Goal: Task Accomplishment & Management: Complete application form

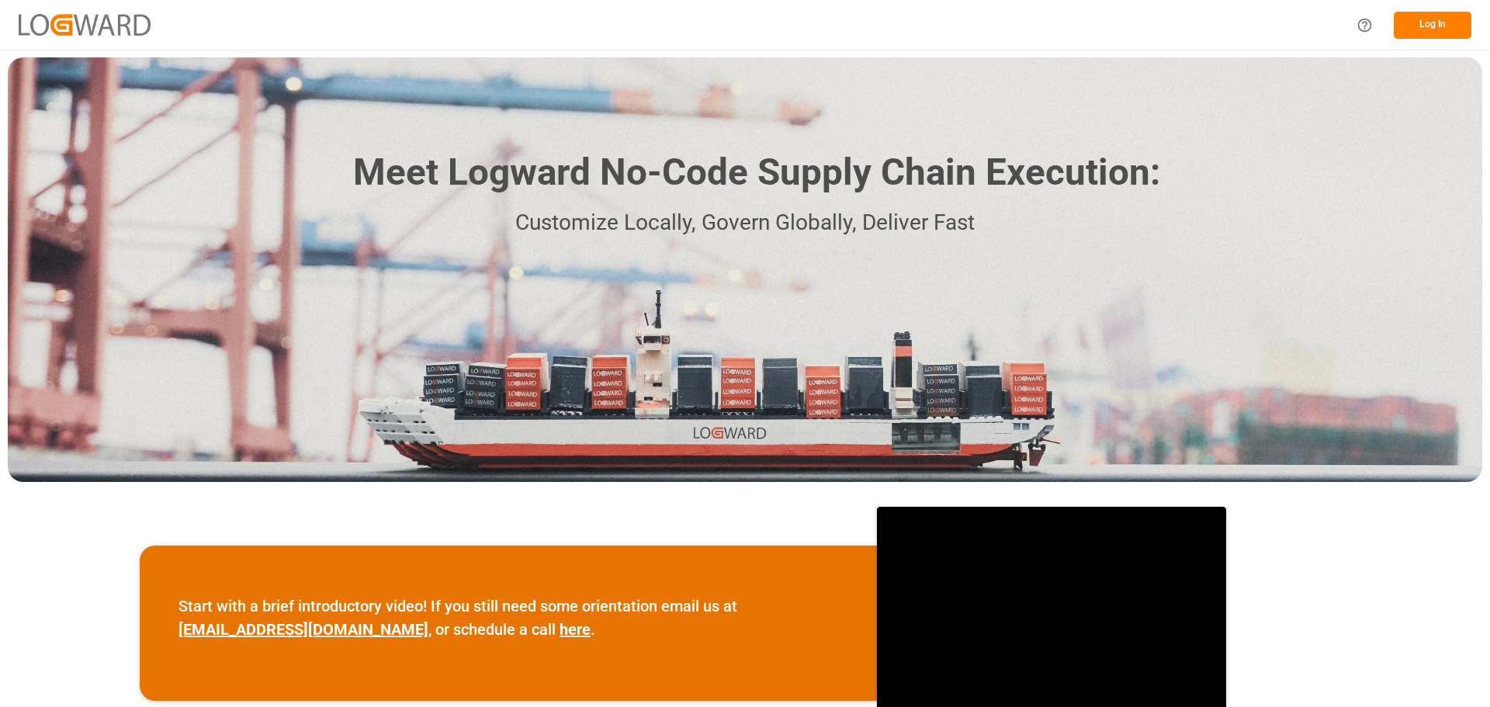
click at [1405, 26] on button "Log In" at bounding box center [1433, 25] width 78 height 27
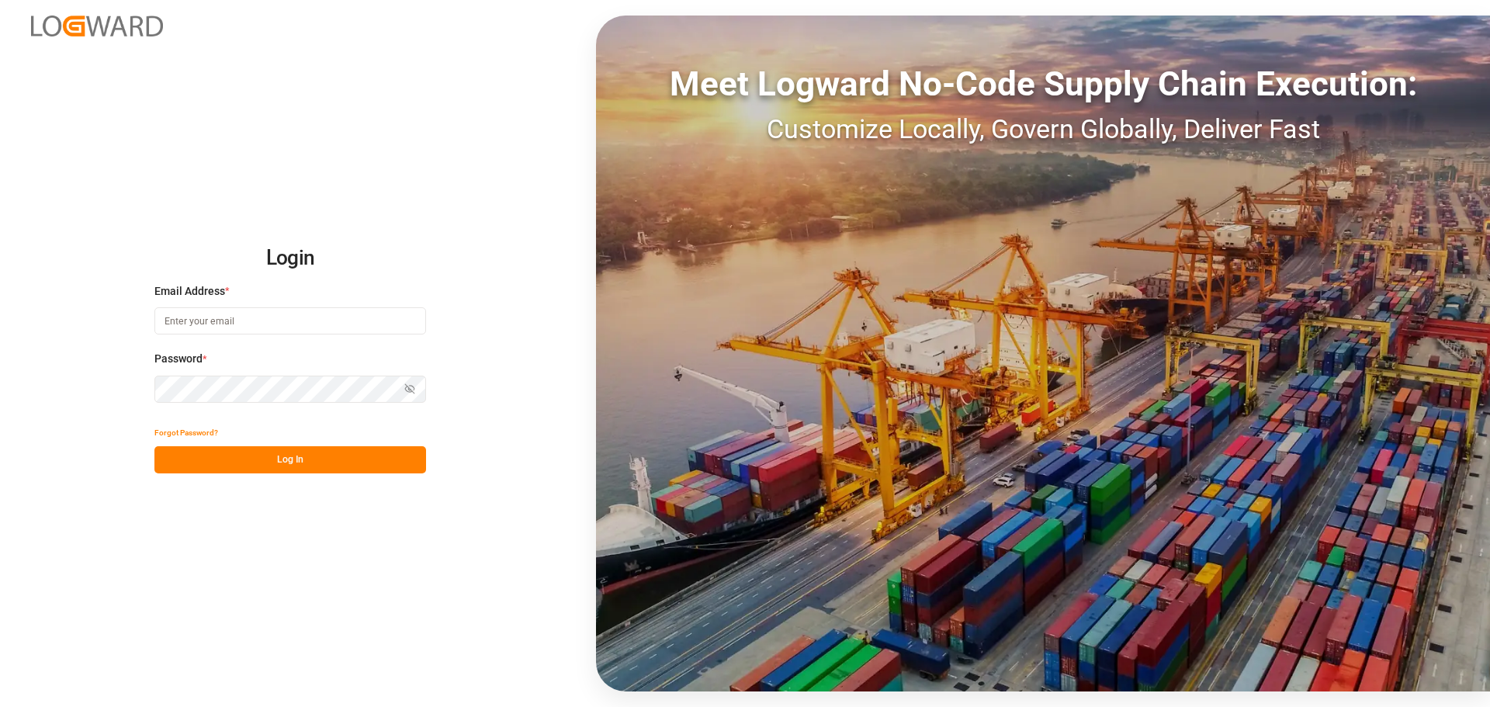
type input "[PERSON_NAME][EMAIL_ADDRESS][PERSON_NAME][DOMAIN_NAME]"
click at [292, 462] on button "Log In" at bounding box center [290, 459] width 272 height 27
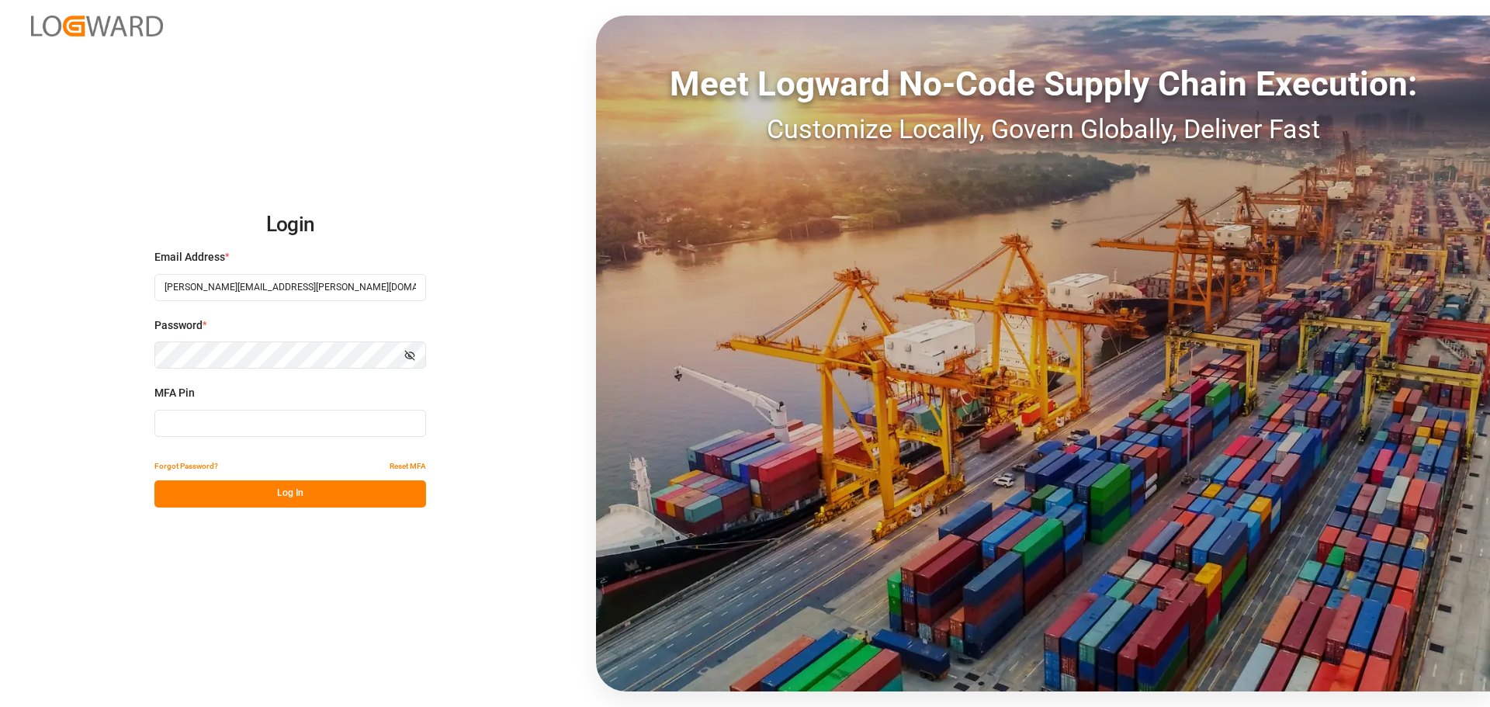
click at [237, 428] on input at bounding box center [290, 423] width 272 height 27
type input "880893"
click at [272, 497] on button "Log In" at bounding box center [290, 493] width 272 height 27
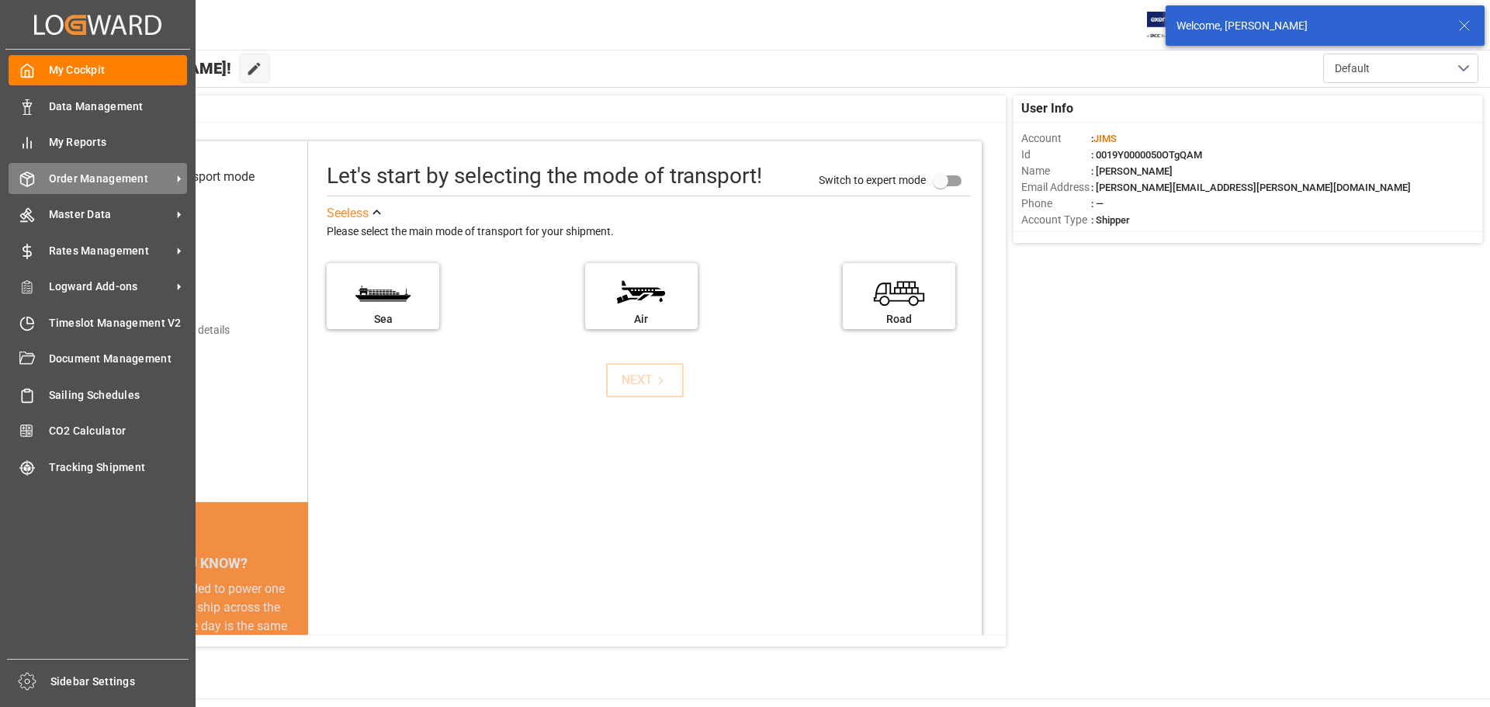
click at [120, 177] on span "Order Management" at bounding box center [110, 179] width 123 height 16
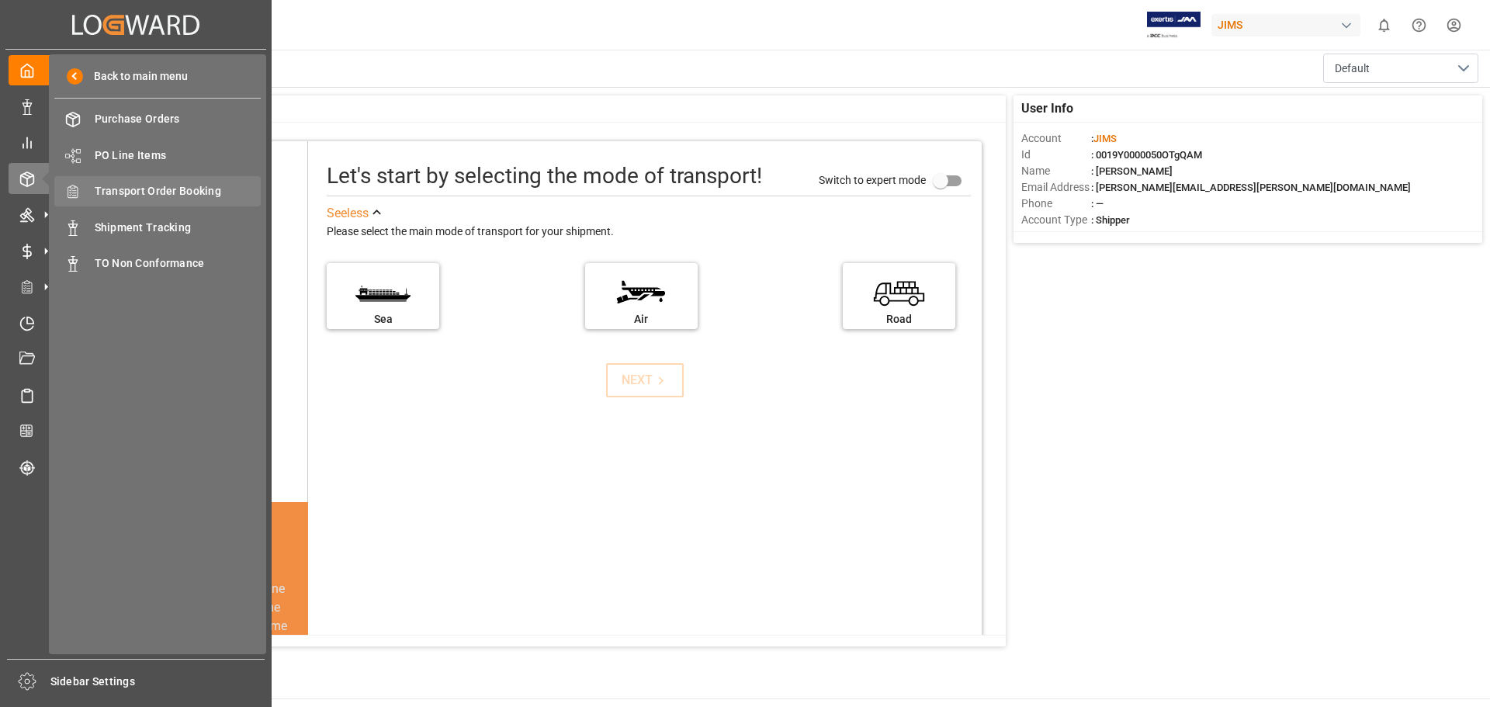
click at [167, 196] on span "Transport Order Booking" at bounding box center [178, 191] width 167 height 16
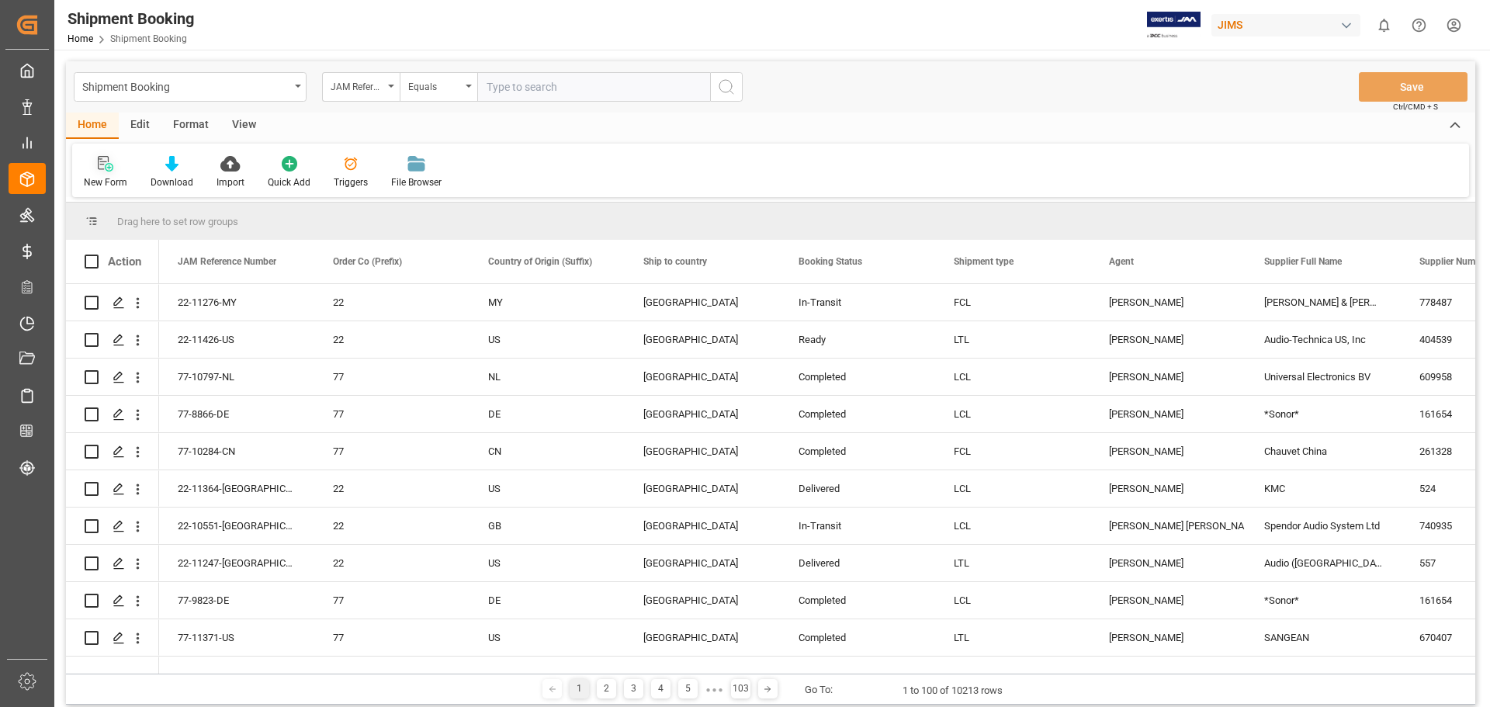
click at [109, 175] on div "New Form" at bounding box center [105, 172] width 67 height 34
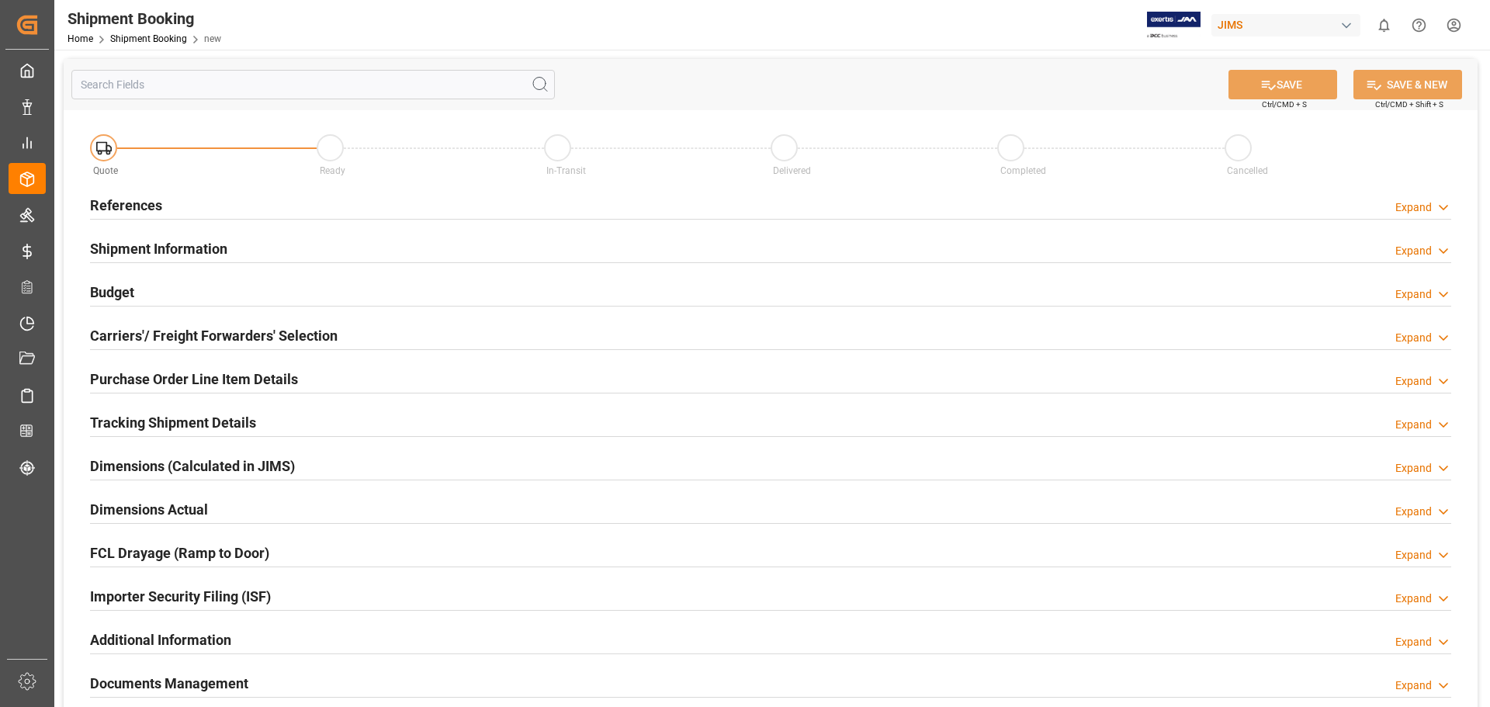
drag, startPoint x: 150, startPoint y: 203, endPoint x: 449, endPoint y: 212, distance: 299.7
click at [161, 203] on h2 "References" at bounding box center [126, 205] width 72 height 21
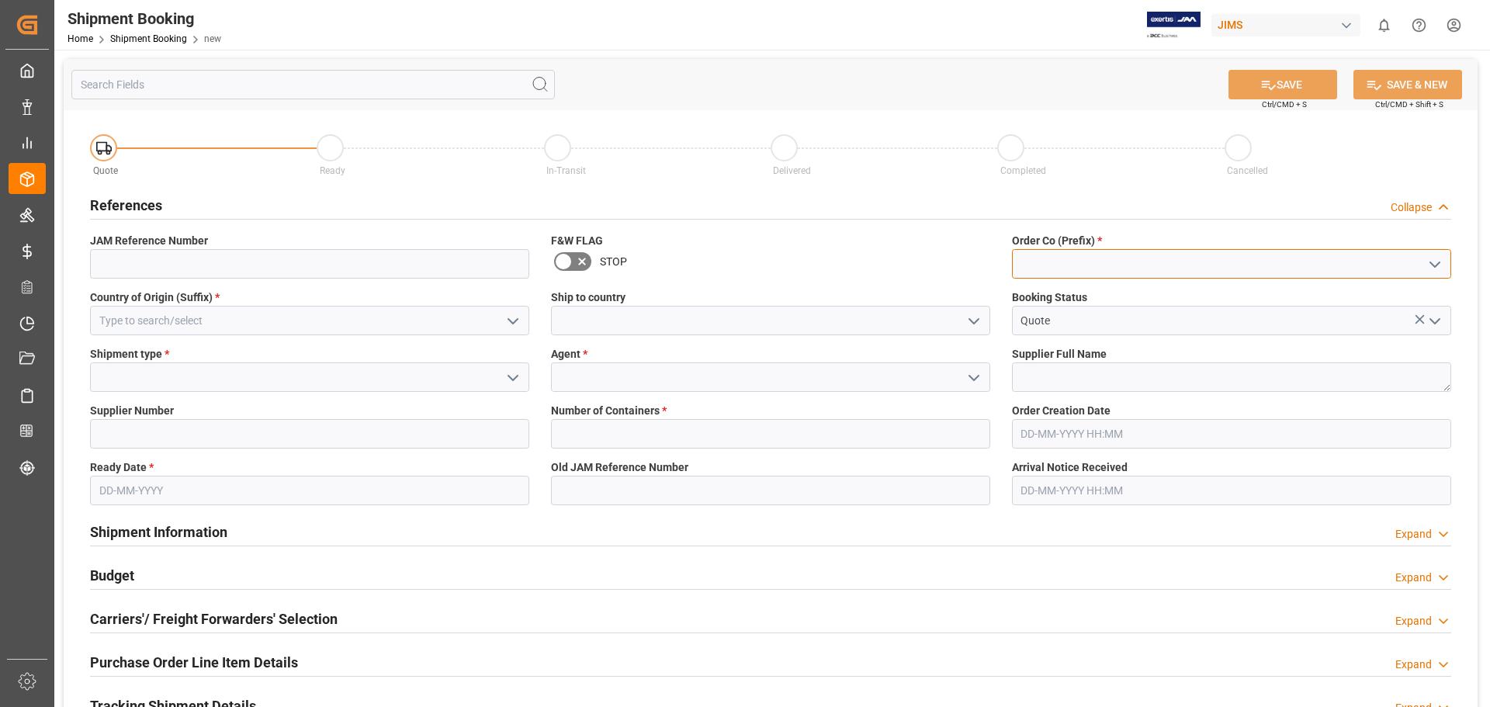
click at [1057, 267] on input at bounding box center [1231, 263] width 439 height 29
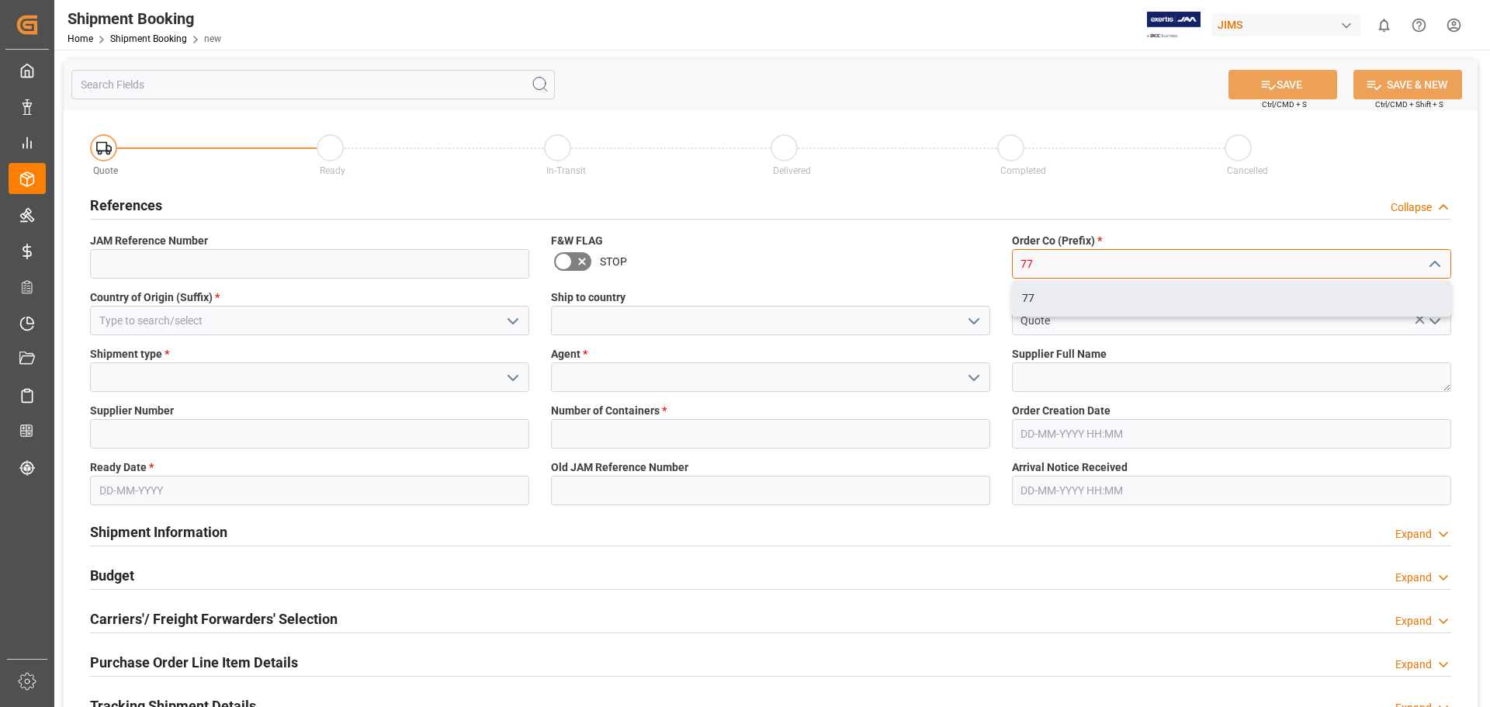
click at [1031, 298] on div "77" at bounding box center [1232, 298] width 438 height 35
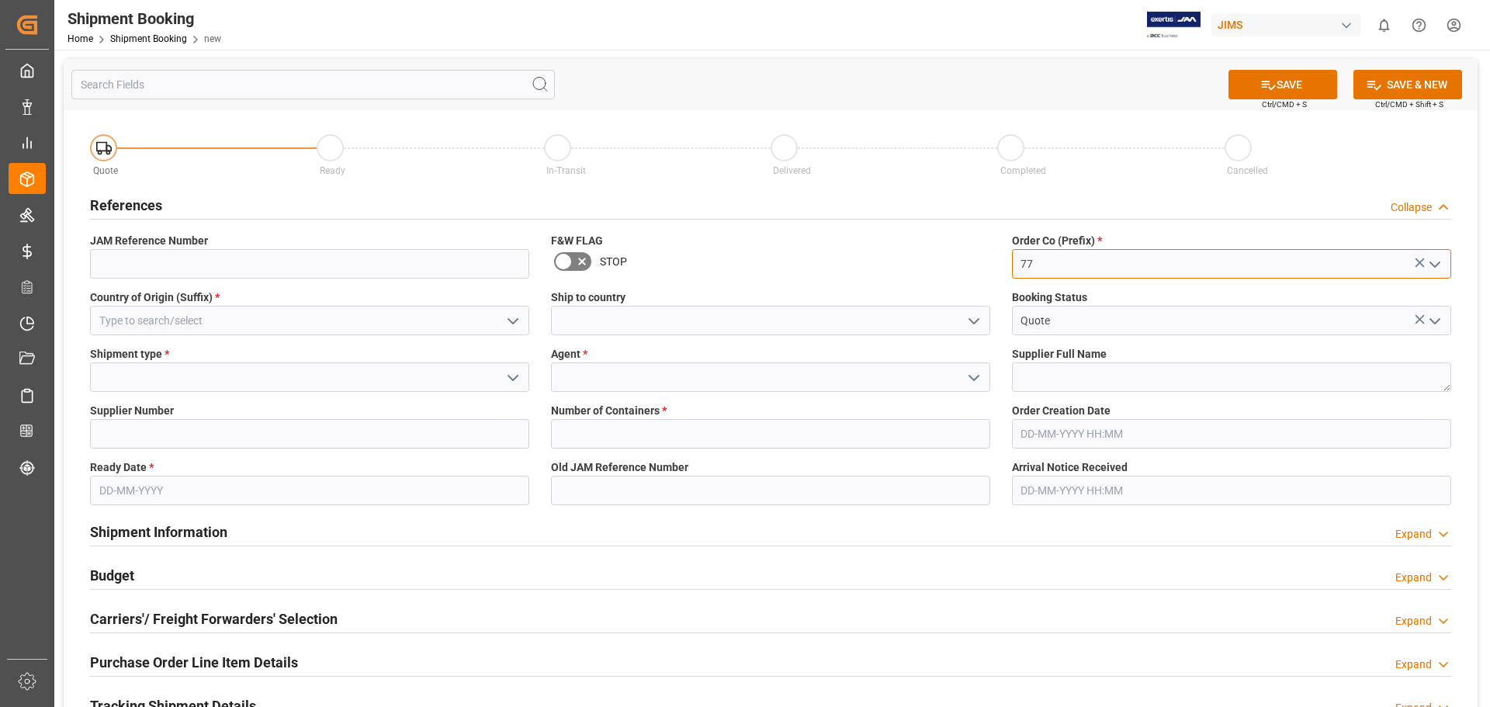
type input "77"
click at [609, 315] on input at bounding box center [770, 320] width 439 height 29
click at [165, 312] on input at bounding box center [309, 320] width 439 height 29
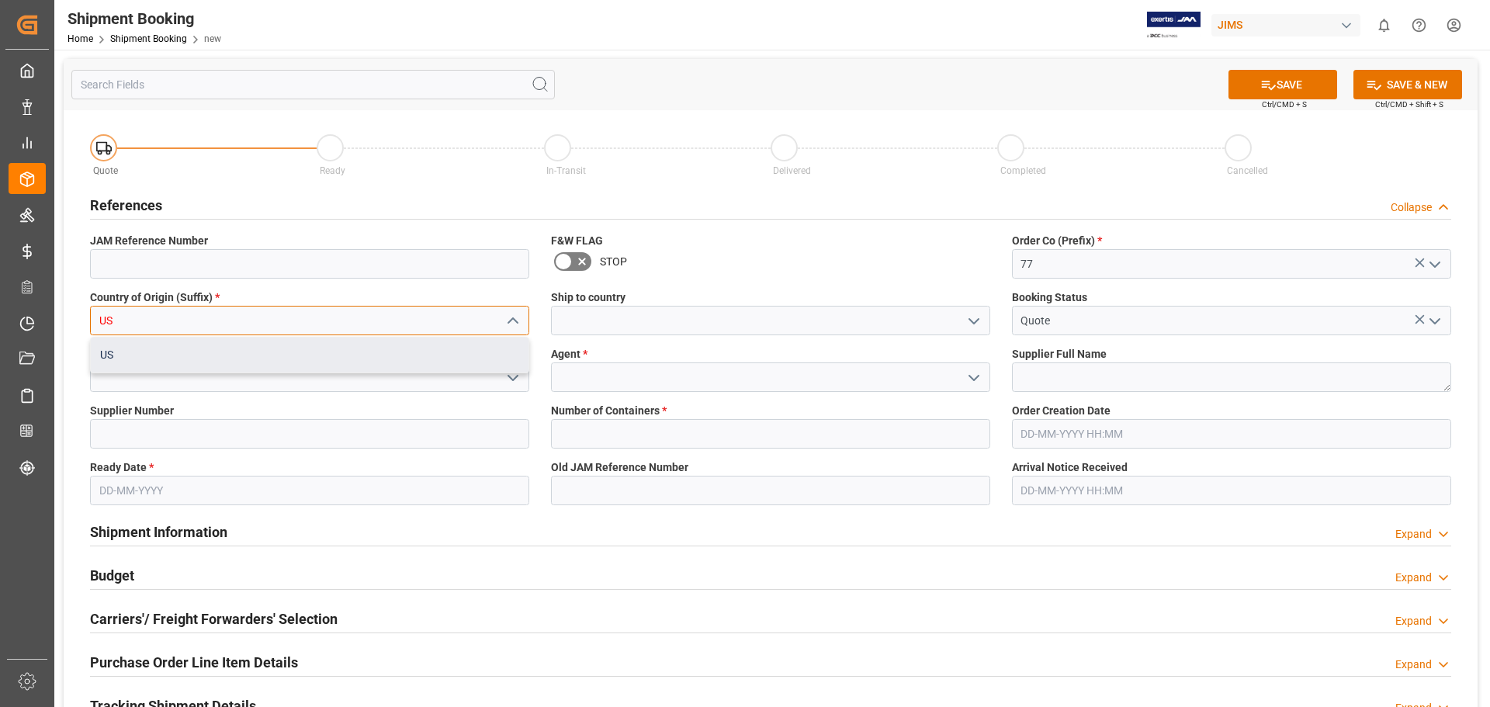
click at [169, 352] on div "US" at bounding box center [310, 355] width 438 height 35
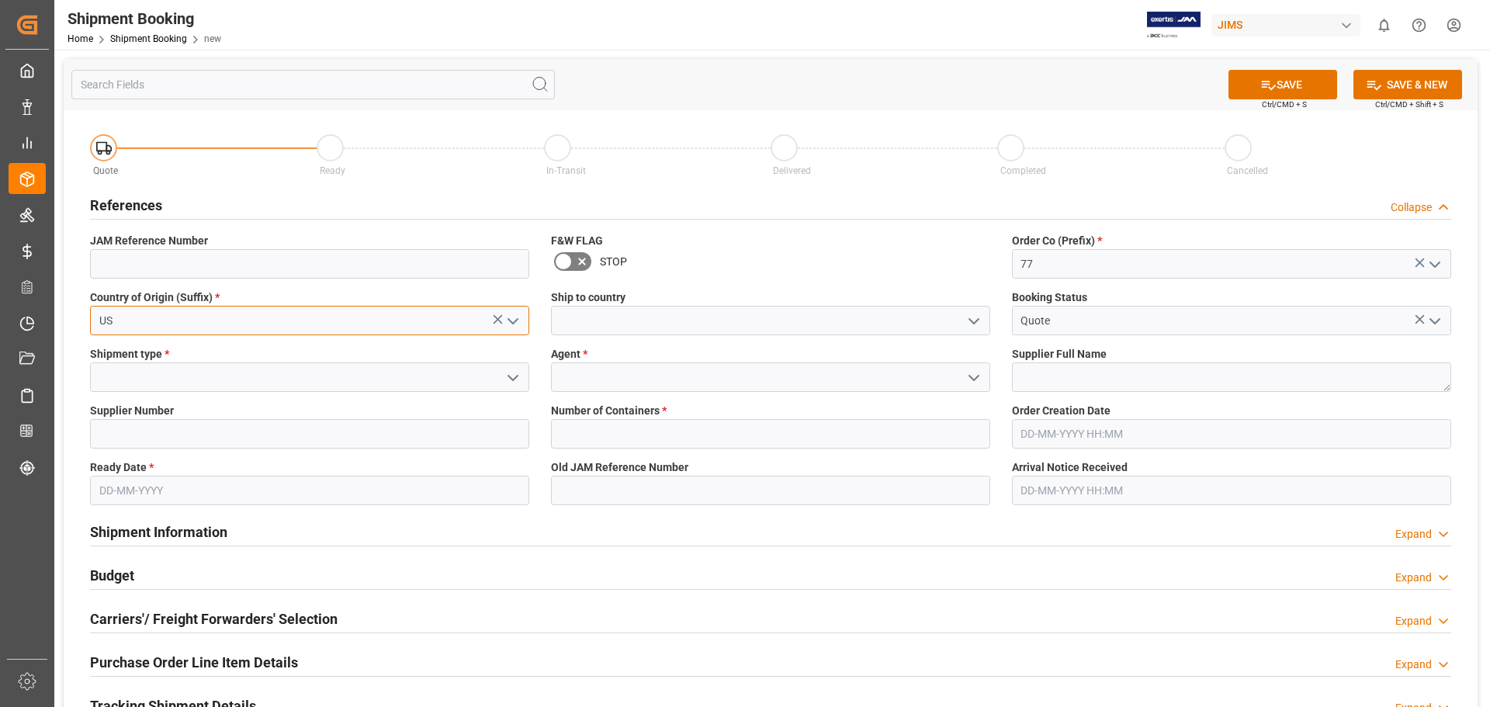
type input "US"
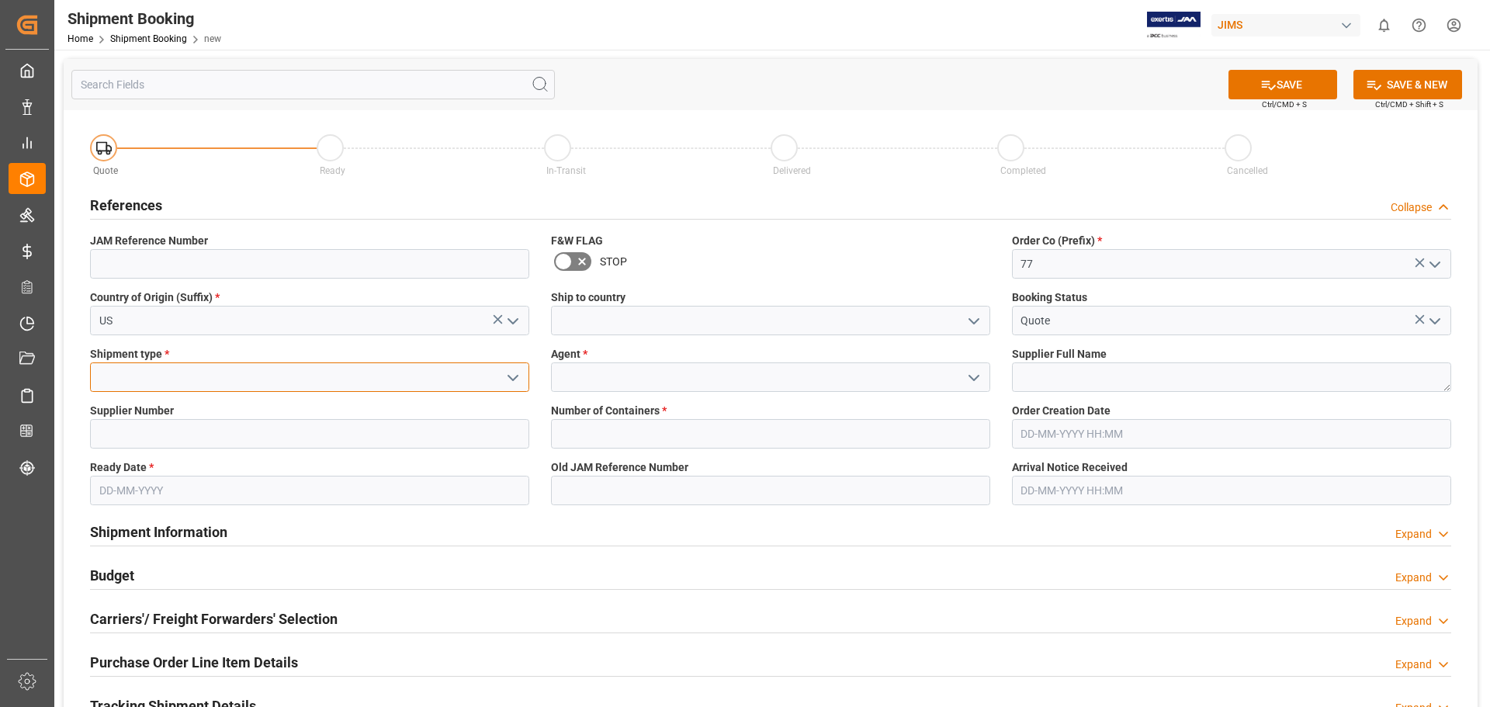
click at [166, 374] on input at bounding box center [309, 376] width 439 height 29
click at [516, 379] on icon "open menu" at bounding box center [513, 378] width 19 height 19
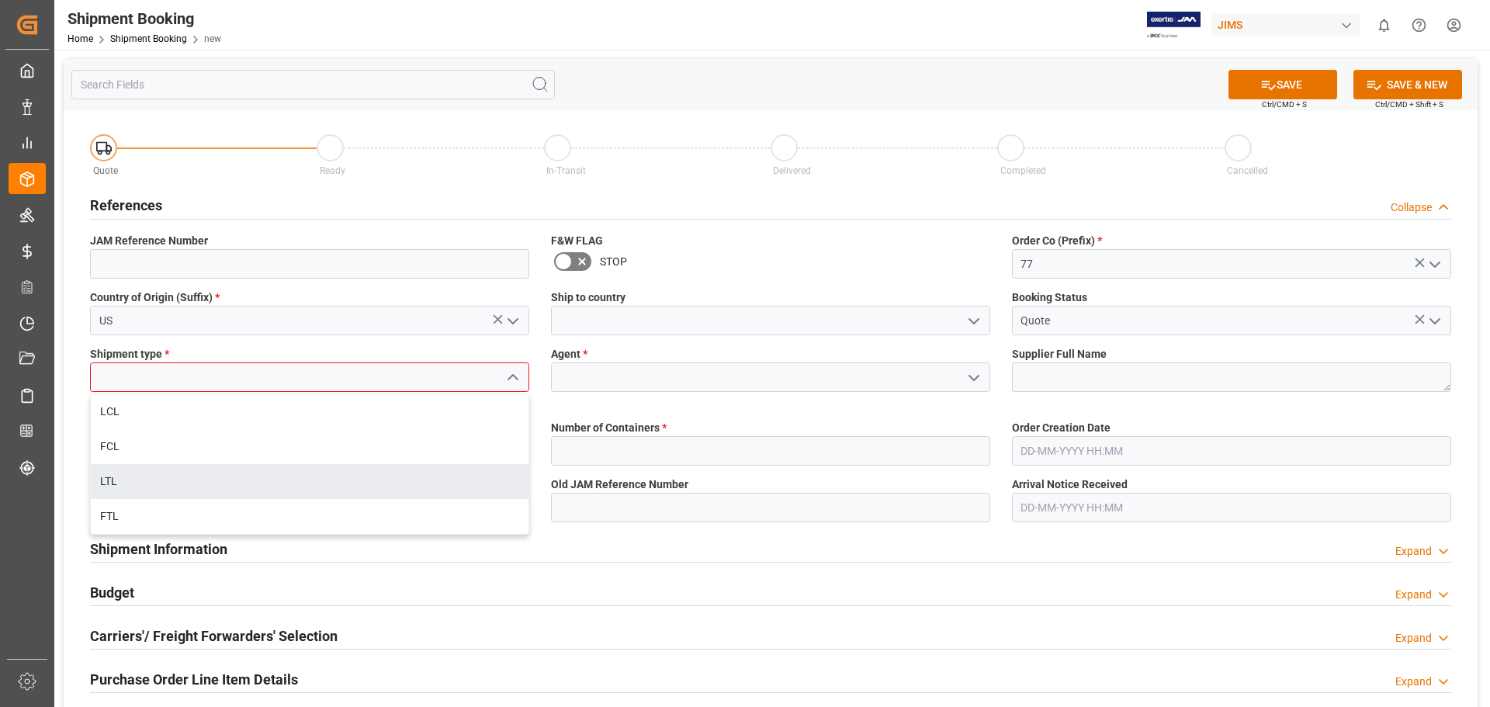
click at [223, 477] on div "LTL" at bounding box center [310, 481] width 438 height 35
type input "LTL"
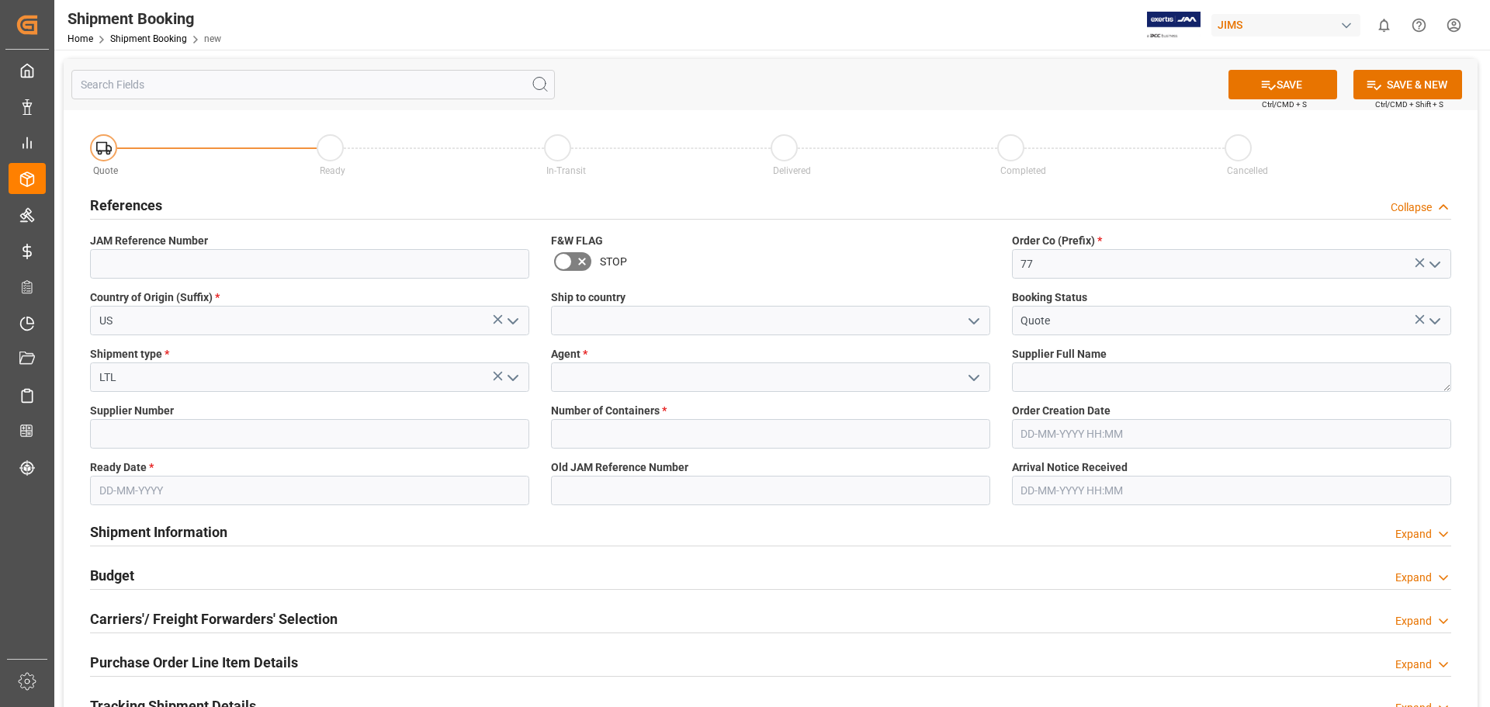
click at [179, 490] on input "text" at bounding box center [309, 490] width 439 height 29
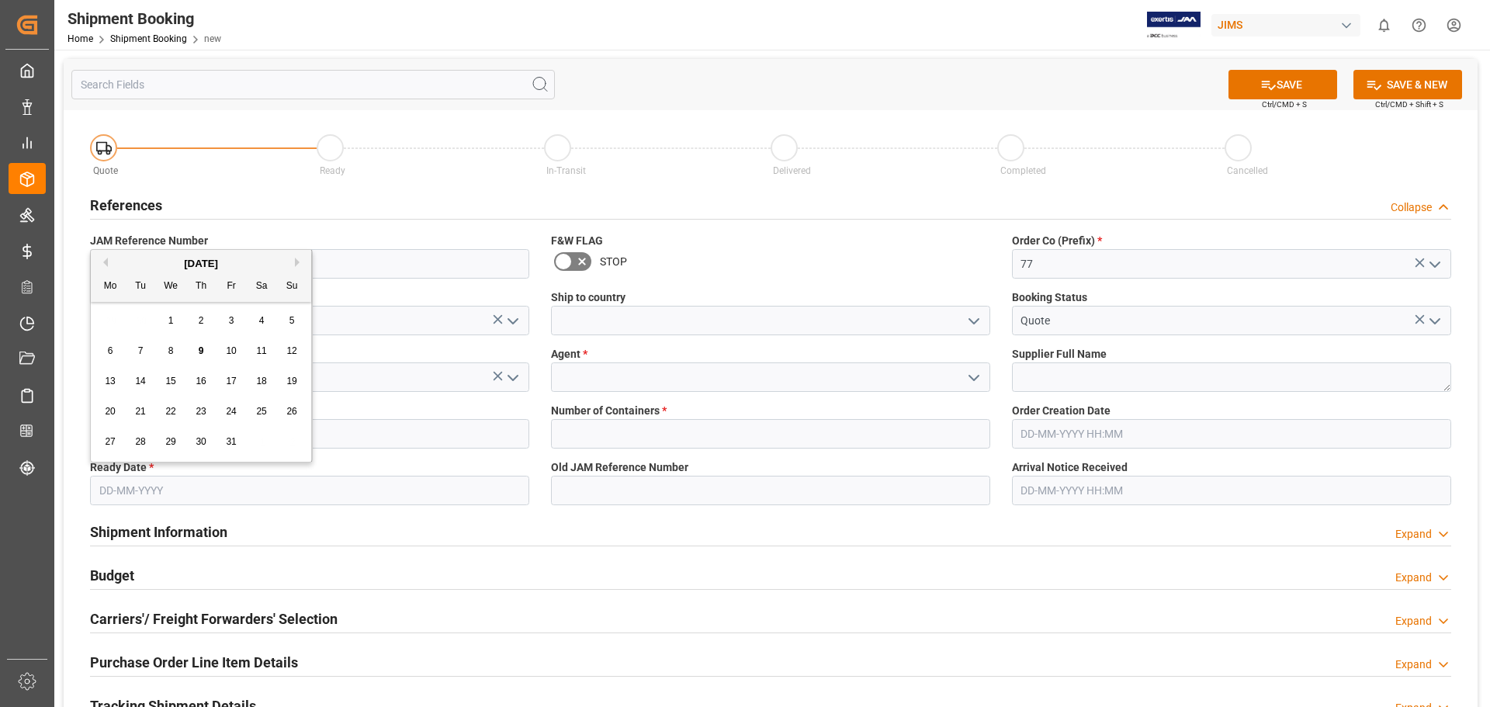
click at [228, 350] on span "10" at bounding box center [231, 350] width 10 height 11
type input "[DATE]"
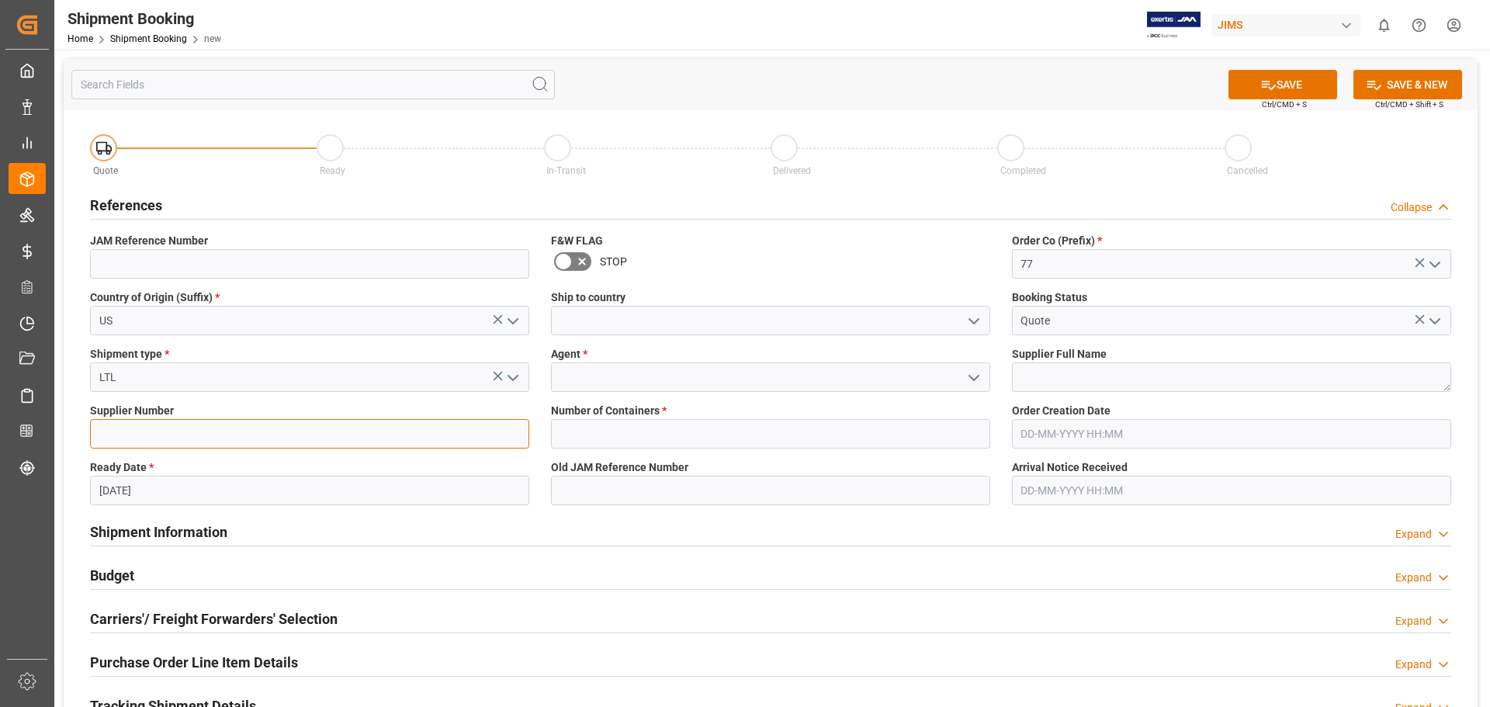
click at [175, 433] on input at bounding box center [309, 433] width 439 height 29
paste input "242713"
type input "242713"
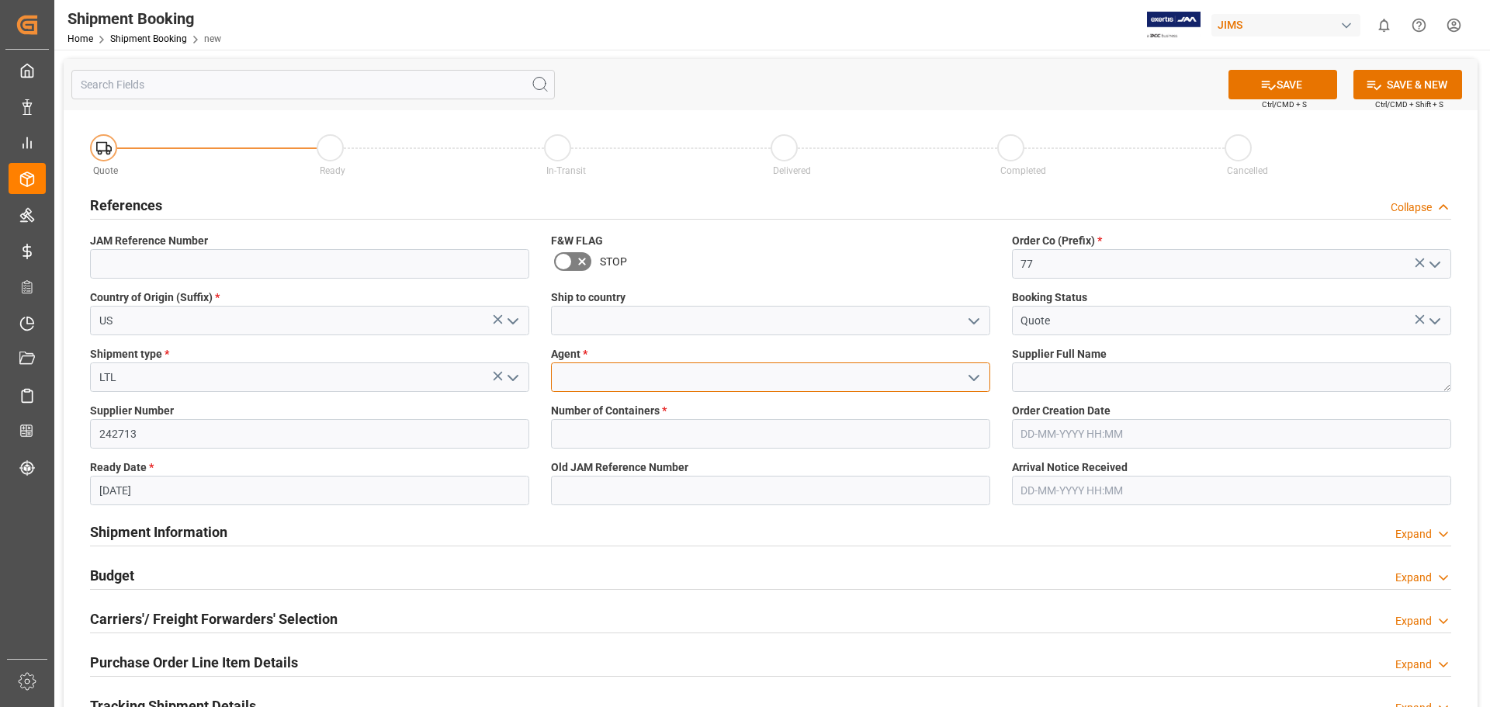
click at [579, 372] on input at bounding box center [770, 376] width 439 height 29
click at [972, 383] on icon "open menu" at bounding box center [974, 378] width 19 height 19
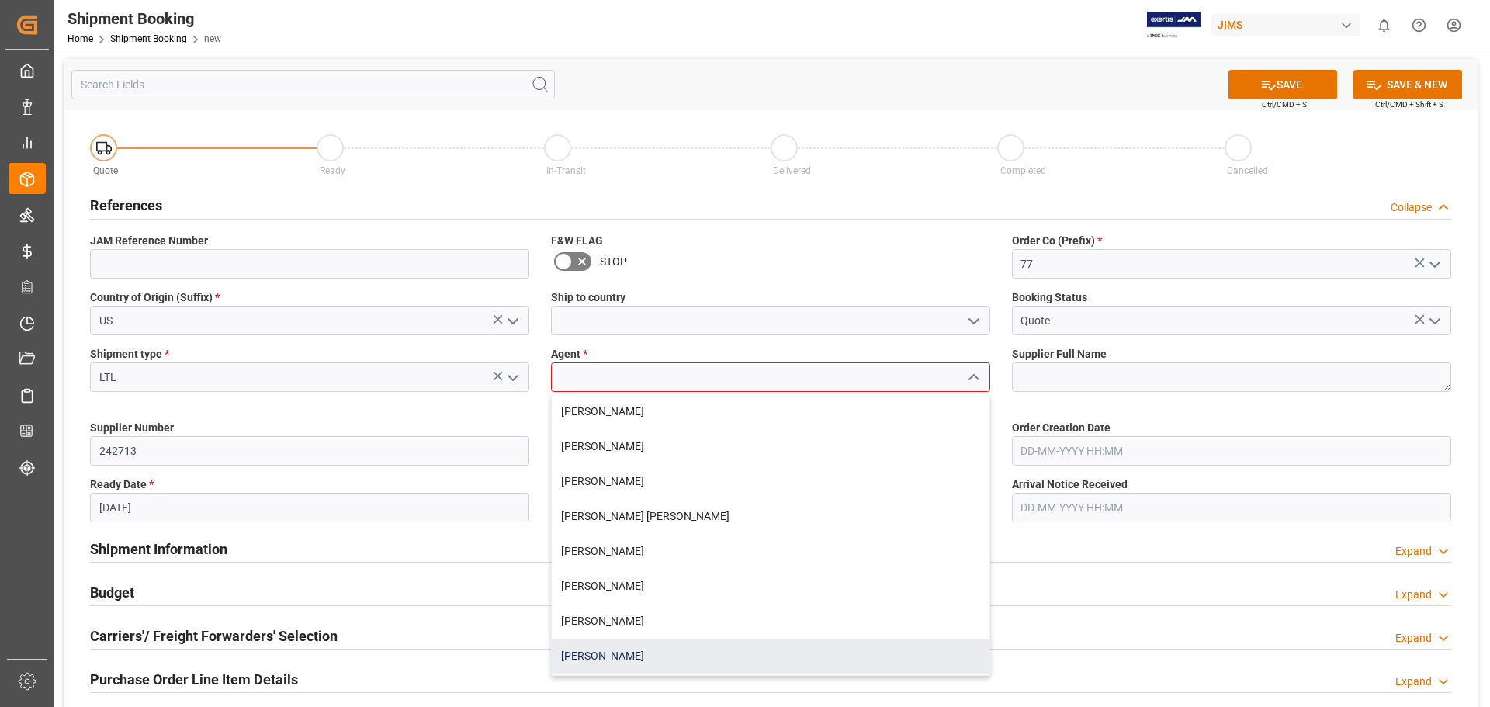
click at [709, 640] on div "[PERSON_NAME]" at bounding box center [771, 656] width 438 height 35
type input "[PERSON_NAME]"
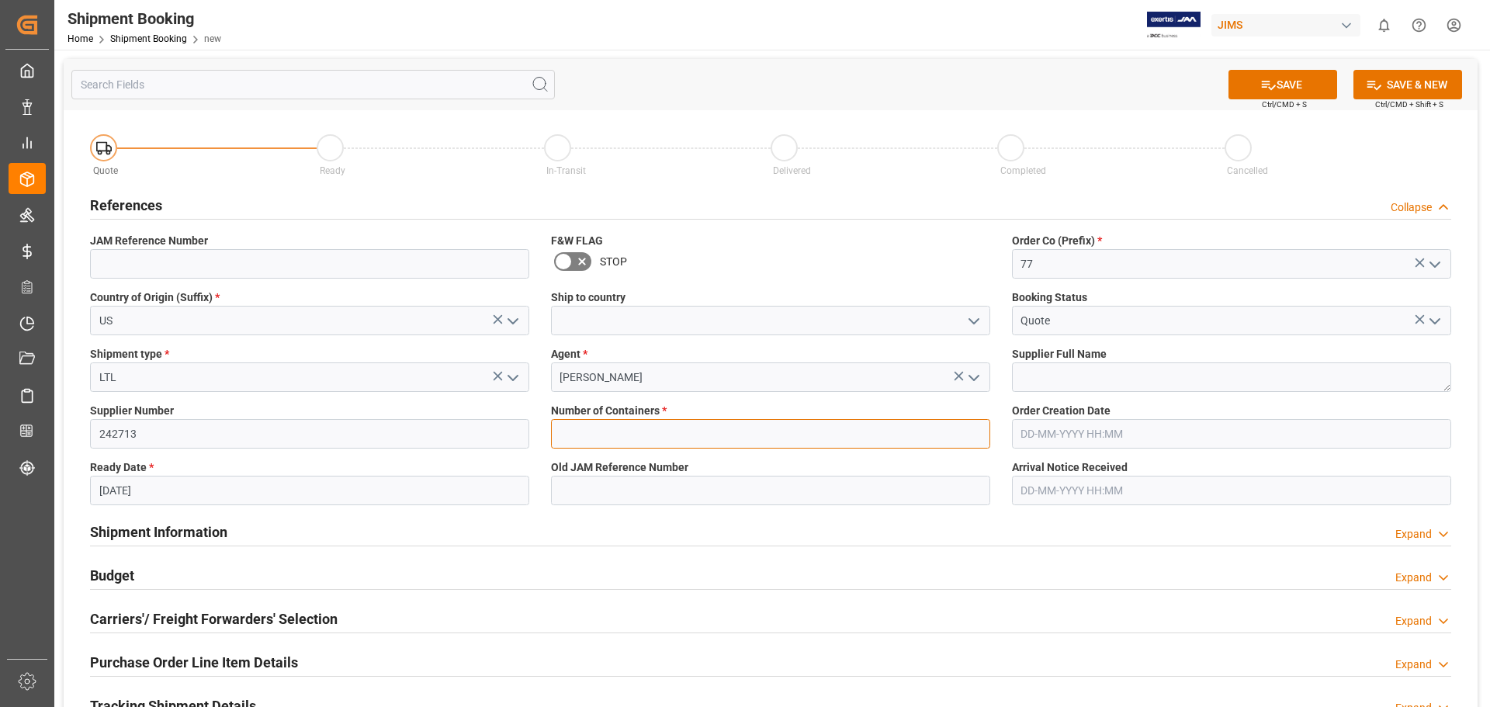
click at [618, 438] on input "text" at bounding box center [770, 433] width 439 height 29
type input "0"
click at [1285, 83] on button "SAVE" at bounding box center [1282, 84] width 109 height 29
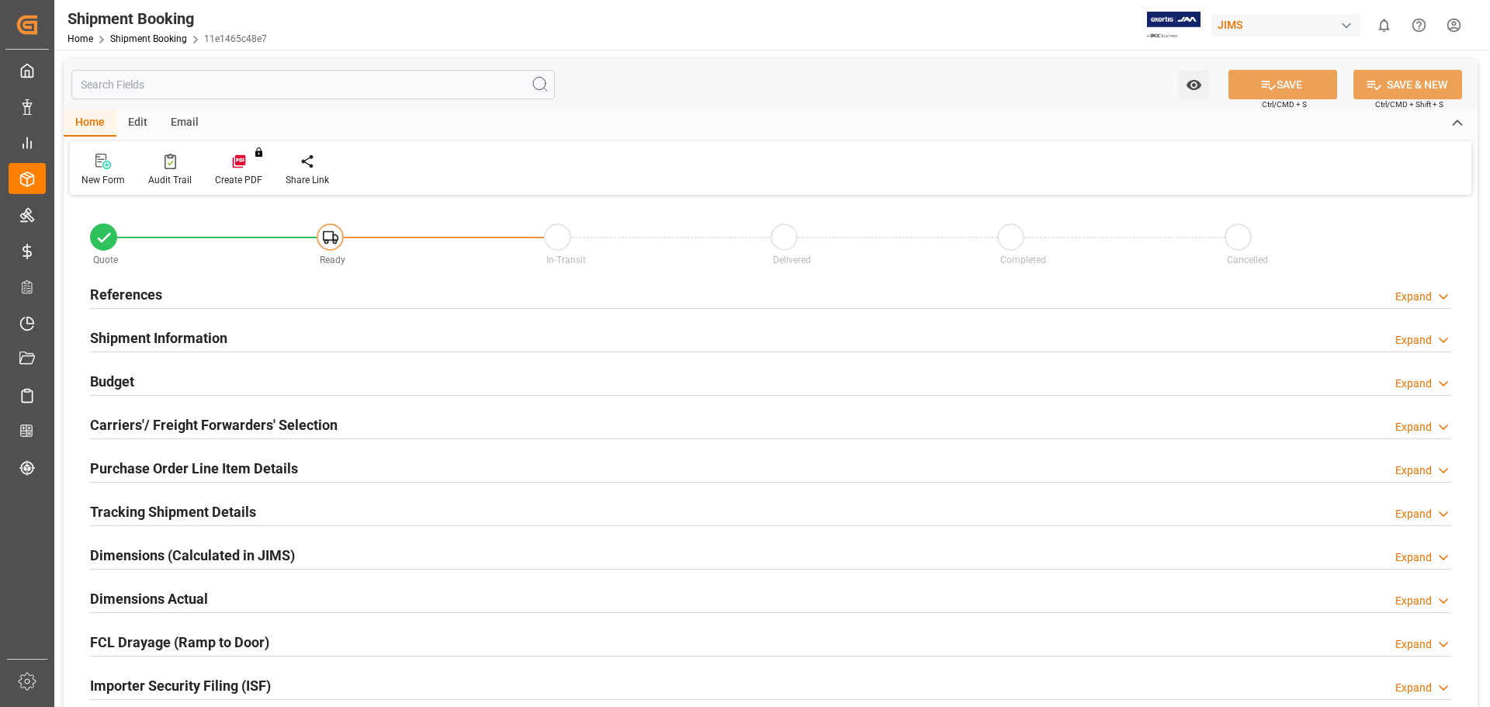
type input "0"
type input "[DATE]"
click at [128, 292] on h2 "References" at bounding box center [126, 294] width 72 height 21
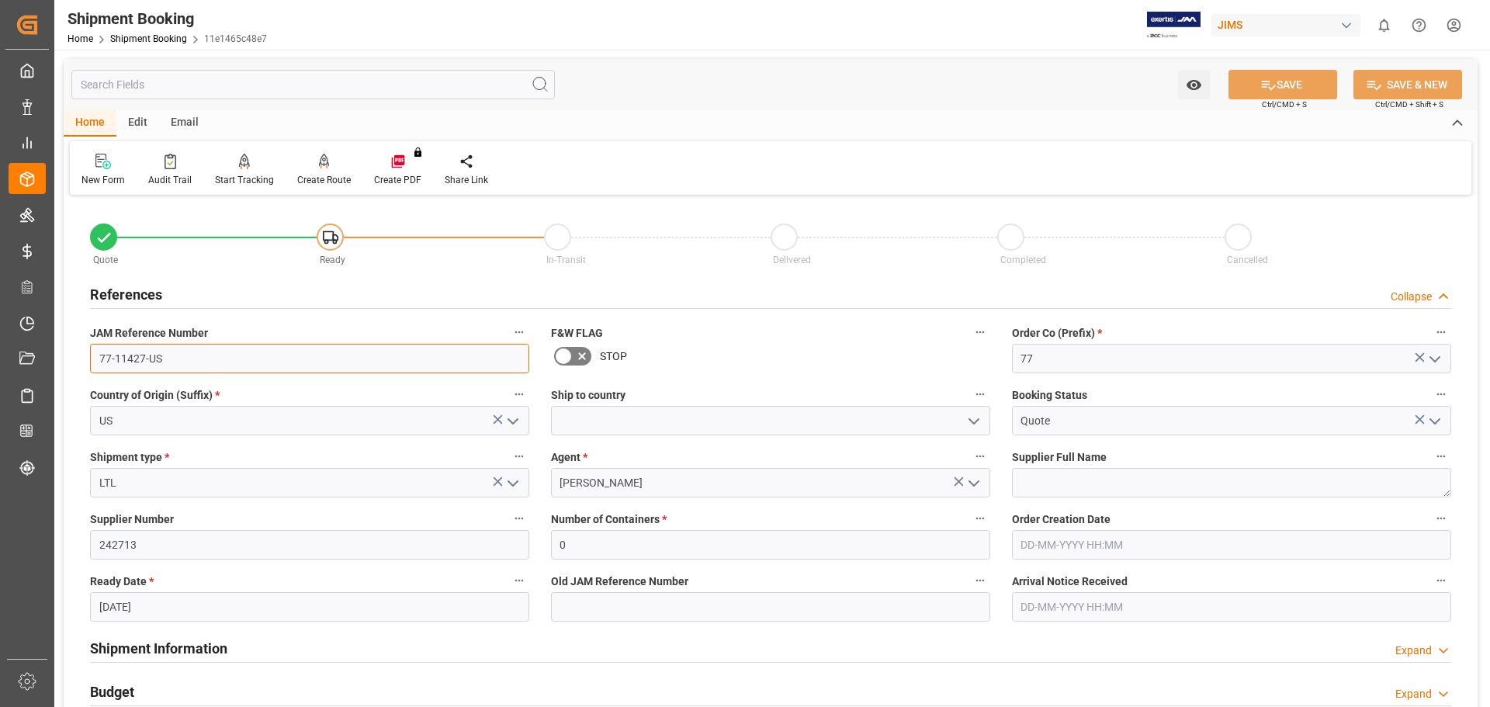
drag, startPoint x: 172, startPoint y: 363, endPoint x: 50, endPoint y: 358, distance: 121.9
click at [51, 358] on div "Created by potrace 1.15, written by [PERSON_NAME] [DATE]-[DATE] Created by potr…" at bounding box center [745, 353] width 1490 height 707
